Goal: Information Seeking & Learning: Learn about a topic

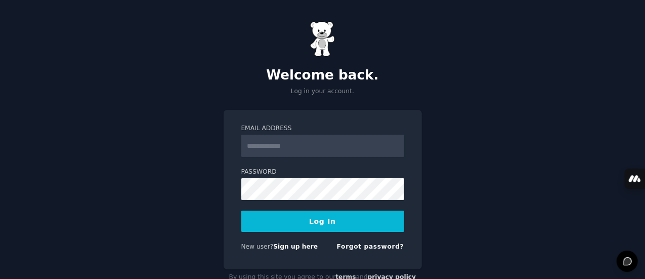
click at [310, 155] on input "Email Address" at bounding box center [322, 146] width 163 height 22
type input "**********"
click at [288, 219] on button "Log In" at bounding box center [322, 221] width 163 height 21
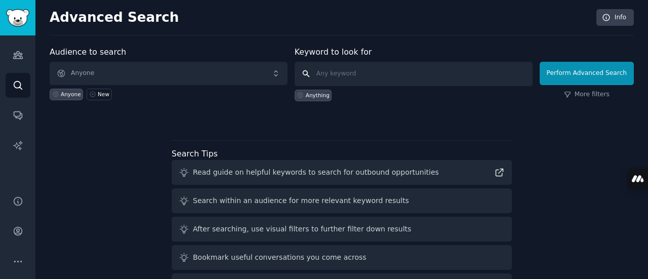
click at [343, 72] on input "text" at bounding box center [414, 74] width 238 height 24
type input "sports"
click button "Perform Advanced Search" at bounding box center [587, 73] width 94 height 23
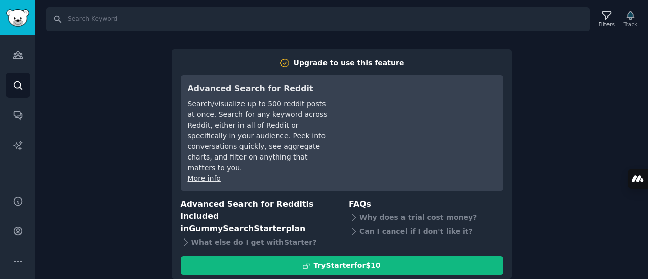
click at [561, 123] on div "Search Filters Track Upgrade to use this feature Advanced Search for Reddit Sea…" at bounding box center [341, 139] width 613 height 279
drag, startPoint x: 647, startPoint y: 58, endPoint x: 595, endPoint y: 84, distance: 58.4
click at [644, 85] on div "Search Filters Track Upgrade to use this feature Advanced Search for Reddit Sea…" at bounding box center [341, 139] width 613 height 279
click at [118, 102] on div "Search Filters Track Upgrade to use this feature Advanced Search for Reddit Sea…" at bounding box center [341, 139] width 613 height 279
